Goal: Transaction & Acquisition: Subscribe to service/newsletter

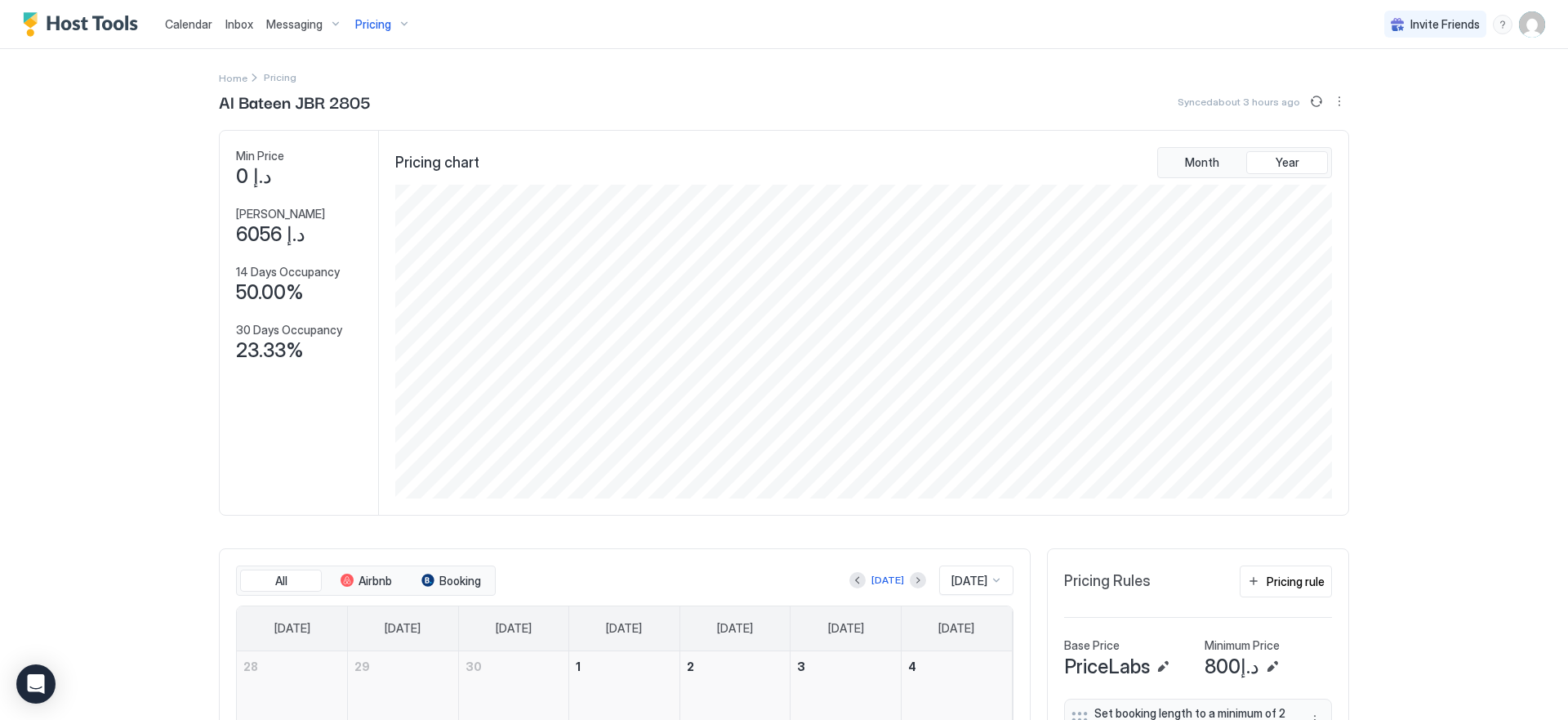
scroll to position [314, 940]
click at [384, 28] on span "Pricing" at bounding box center [373, 24] width 36 height 15
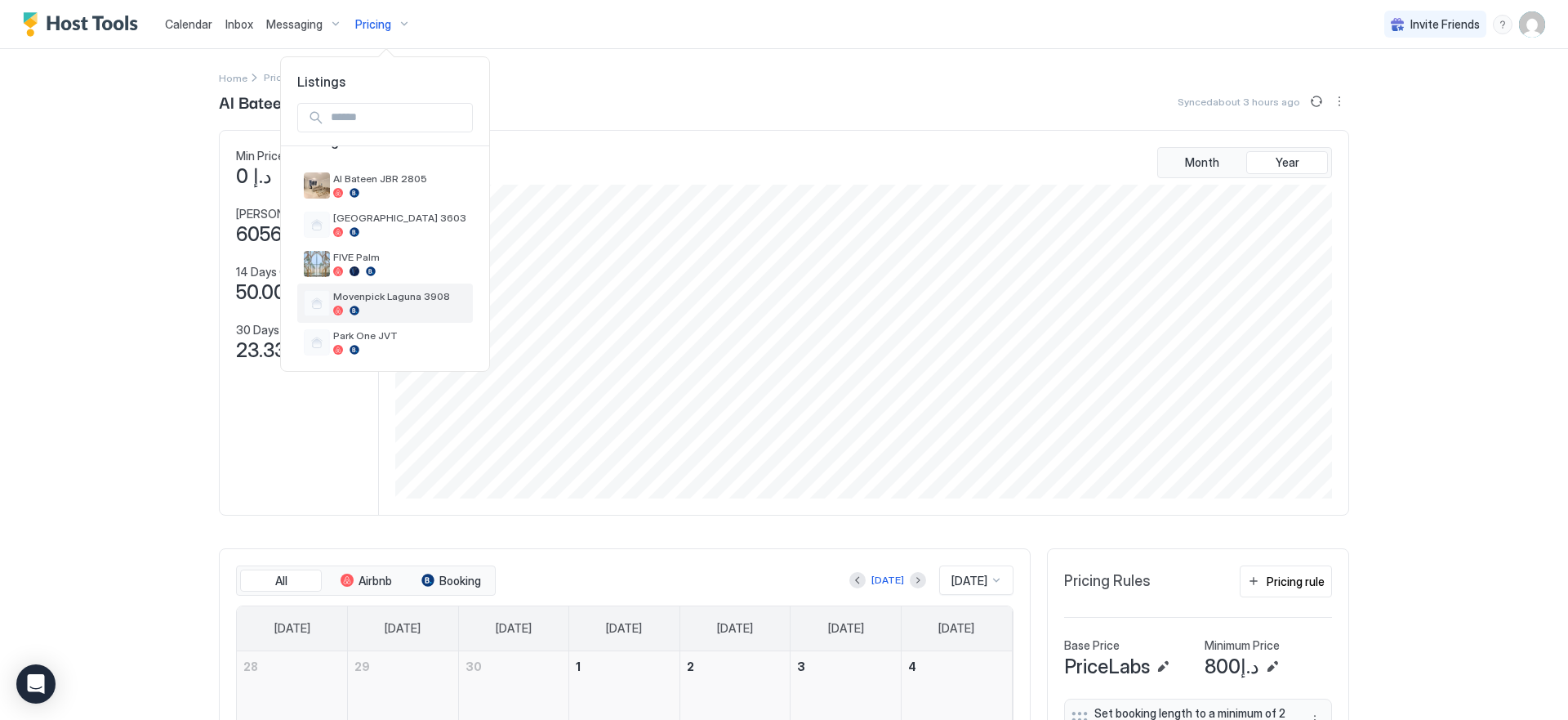
scroll to position [37, 0]
click at [365, 259] on div at bounding box center [399, 264] width 133 height 10
